Goal: Browse casually

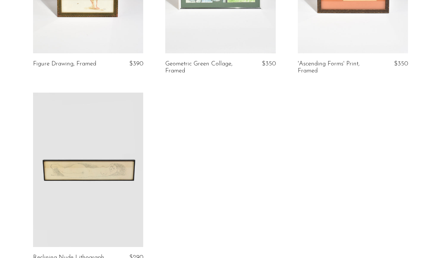
scroll to position [1133, 0]
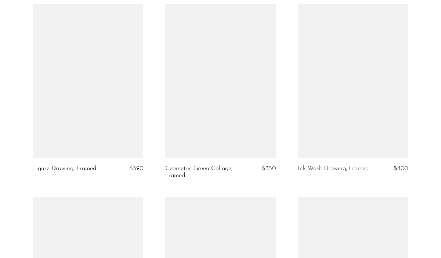
scroll to position [1024, 0]
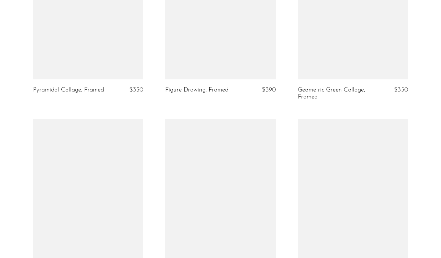
scroll to position [1341, 0]
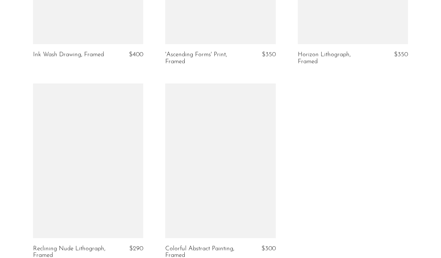
scroll to position [1334, 0]
